Goal: Task Accomplishment & Management: Use online tool/utility

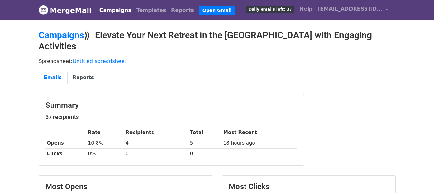
click at [111, 5] on link "Campaigns" at bounding box center [115, 10] width 37 height 13
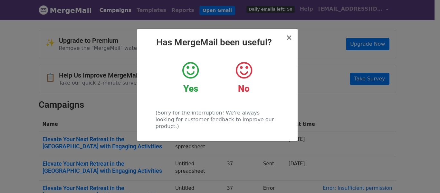
click at [186, 73] on icon at bounding box center [190, 70] width 16 height 19
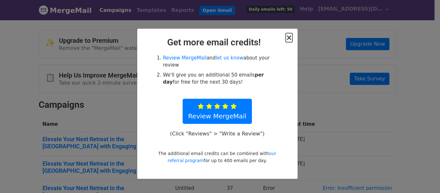
drag, startPoint x: 290, startPoint y: 37, endPoint x: 288, endPoint y: 94, distance: 56.7
click at [288, 94] on div "× Get more email credits! Review MergeMail and let us know about your review We…" at bounding box center [217, 104] width 160 height 150
click at [290, 35] on span "×" at bounding box center [289, 37] width 6 height 9
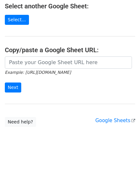
scroll to position [81, 0]
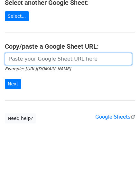
click at [28, 57] on input "url" at bounding box center [68, 59] width 127 height 12
paste input "https://docs.google.com/spreadsheets/d/1XpcVH2hiTE7YF0XQ15gX6APeIKztdi_JEPdAmby…"
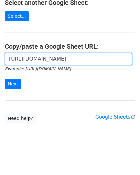
scroll to position [0, 187]
type input "https://docs.google.com/spreadsheets/d/1XpcVH2hiTE7YF0XQ15gX6APeIKztdi_JEPdAmby…"
click at [21, 61] on input "https://docs.google.com/spreadsheets/d/1XpcVH2hiTE7YF0XQ15gX6APeIKztdi_JEPdAmby…" at bounding box center [68, 59] width 127 height 12
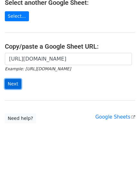
click at [13, 81] on input "Next" at bounding box center [13, 84] width 16 height 10
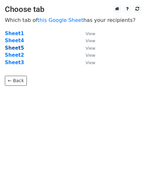
click at [12, 48] on strong "Sheet5" at bounding box center [14, 48] width 19 height 6
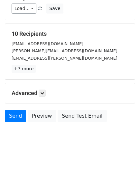
scroll to position [101, 0]
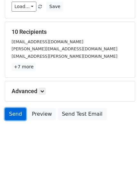
click at [14, 118] on link "Send" at bounding box center [15, 114] width 21 height 12
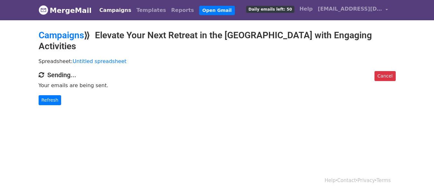
click at [104, 11] on link "Campaigns" at bounding box center [115, 10] width 37 height 13
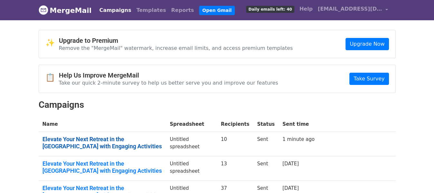
click at [82, 141] on link "Elevate Your Next Retreat in the Middle East with Engaging Activities" at bounding box center [103, 143] width 120 height 14
